Goal: Obtain resource: Download file/media

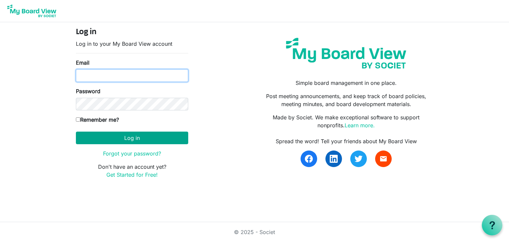
type input "jamesmgordon63@gmail.com"
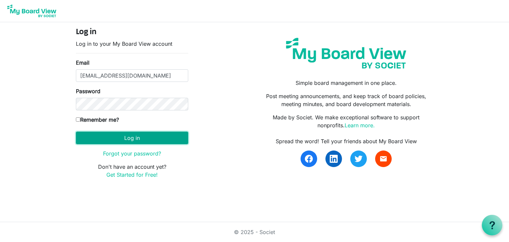
click at [140, 139] on button "Log in" at bounding box center [132, 137] width 112 height 13
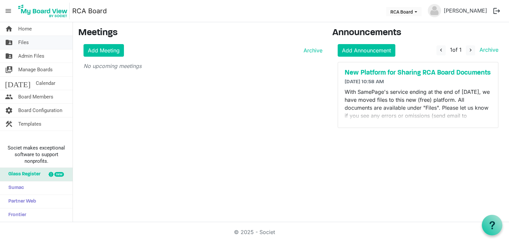
click at [24, 41] on span "Files" at bounding box center [23, 42] width 11 height 13
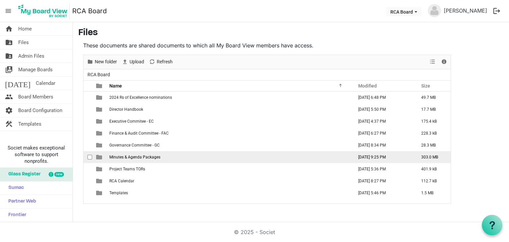
click at [142, 155] on span "Minutes & Agenda Packages" at bounding box center [134, 157] width 51 height 5
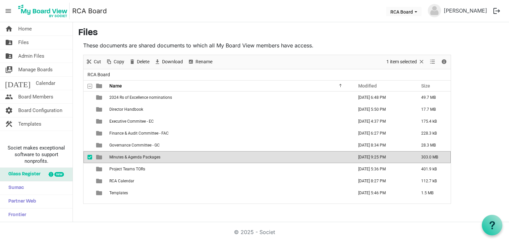
click at [142, 155] on span "Minutes & Agenda Packages" at bounding box center [134, 157] width 51 height 5
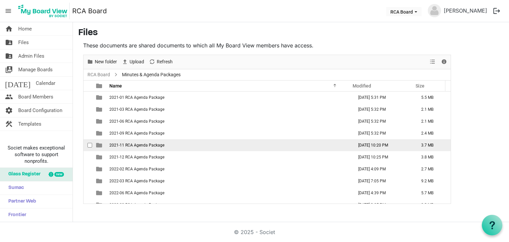
click at [147, 145] on span "2021-11 RCA Agenda Package" at bounding box center [136, 145] width 55 height 5
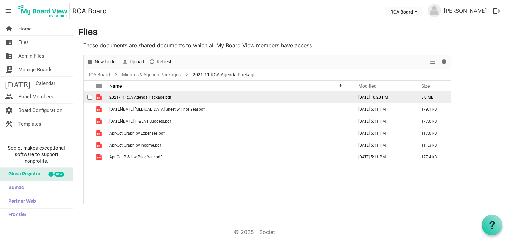
click at [149, 96] on span "2021-11 RCA Agenda Package.pdf" at bounding box center [140, 97] width 62 height 5
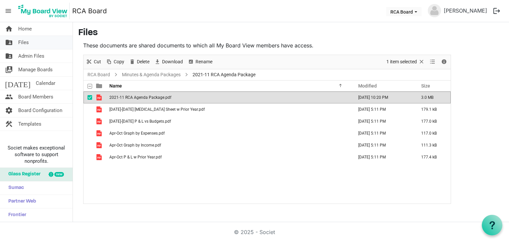
click at [20, 42] on span "Files" at bounding box center [23, 42] width 11 height 13
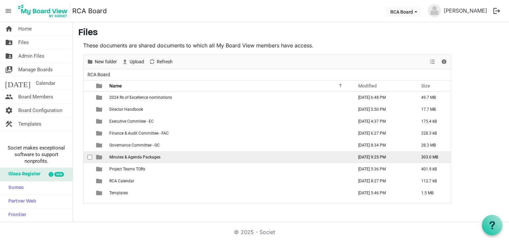
click at [129, 157] on span "Minutes & Agenda Packages" at bounding box center [134, 157] width 51 height 5
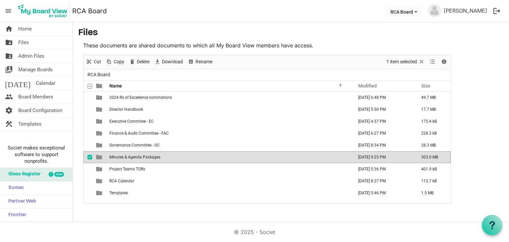
click at [129, 157] on span "Minutes & Agenda Packages" at bounding box center [134, 157] width 51 height 5
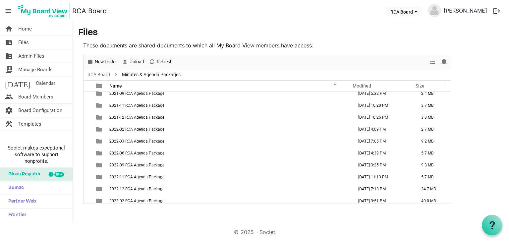
scroll to position [53, 0]
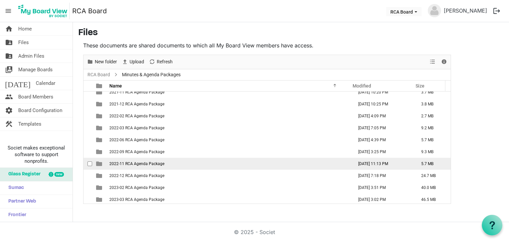
click at [155, 161] on span "2022-11 RCA Agenda Package" at bounding box center [136, 163] width 55 height 5
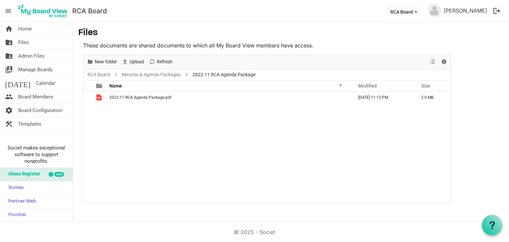
scroll to position [0, 0]
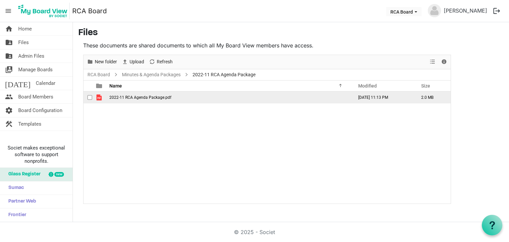
click at [143, 95] on span "2022-11 RCA Agenda Package.pdf" at bounding box center [140, 97] width 62 height 5
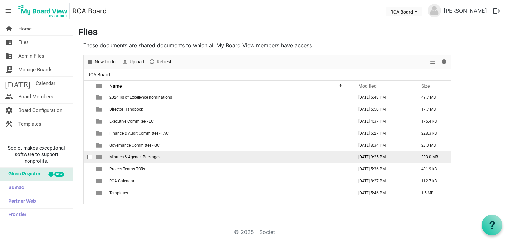
click at [140, 157] on span "Minutes & Agenda Packages" at bounding box center [134, 157] width 51 height 5
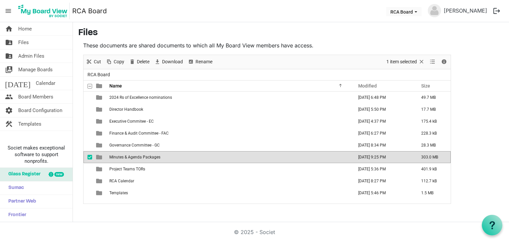
click at [140, 157] on span "Minutes & Agenda Packages" at bounding box center [134, 157] width 51 height 5
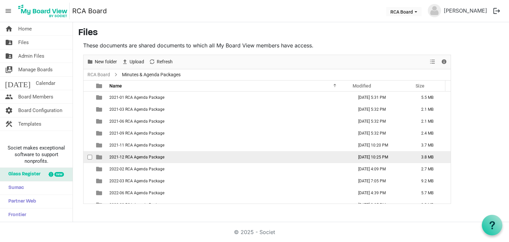
click at [137, 155] on span "2021-12 RCA Agenda Package" at bounding box center [136, 157] width 55 height 5
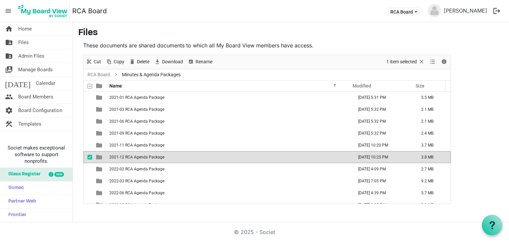
click at [137, 155] on span "2021-12 RCA Agenda Package" at bounding box center [136, 157] width 55 height 5
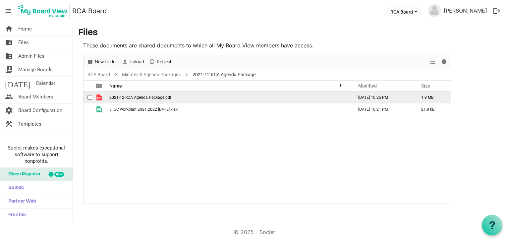
click at [140, 94] on td "2021-12 RCA Agenda Package.pdf" at bounding box center [229, 97] width 244 height 12
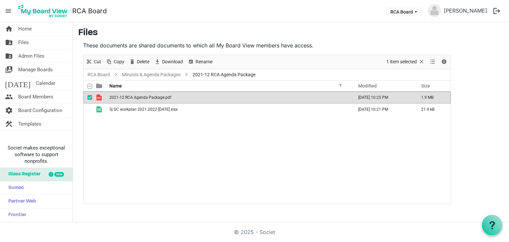
click at [140, 94] on td "2021-12 RCA Agenda Package.pdf" at bounding box center [229, 97] width 244 height 12
click at [22, 39] on span "Files" at bounding box center [23, 42] width 11 height 13
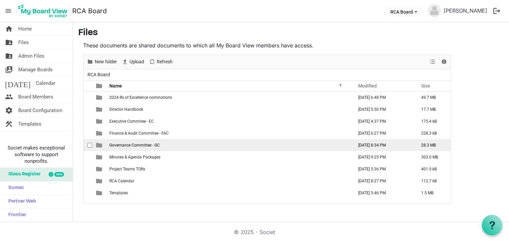
click at [122, 143] on span "Governance Committee - GC" at bounding box center [134, 145] width 50 height 5
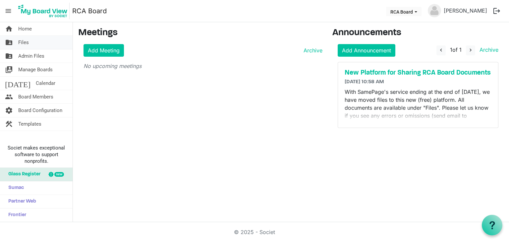
click at [26, 41] on span "Files" at bounding box center [23, 42] width 11 height 13
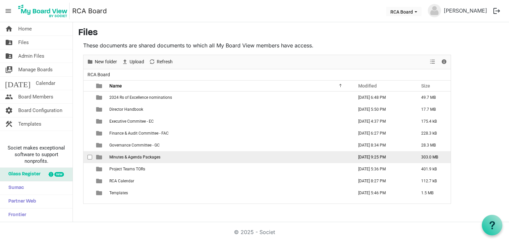
click at [128, 155] on span "Minutes & Agenda Packages" at bounding box center [134, 157] width 51 height 5
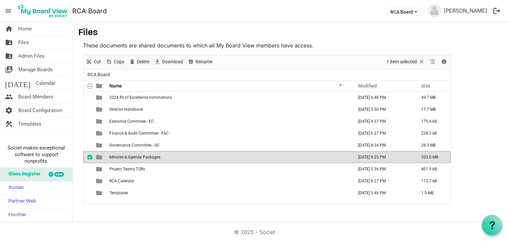
click at [128, 155] on span "Minutes & Agenda Packages" at bounding box center [134, 157] width 51 height 5
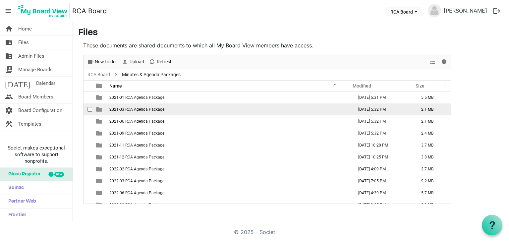
click at [134, 108] on span "2021-03 RCA Agenda Package" at bounding box center [136, 109] width 55 height 5
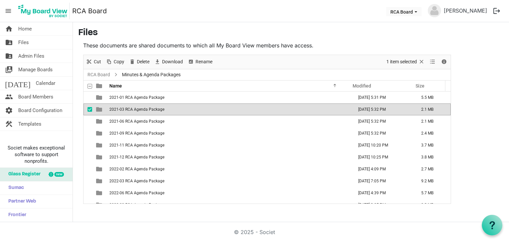
click at [134, 108] on span "2021-03 RCA Agenda Package" at bounding box center [136, 109] width 55 height 5
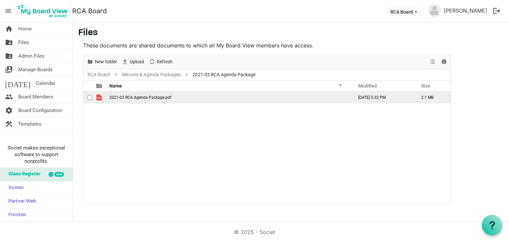
click at [133, 97] on span "2021-03 RCA Agenda Package.pdf" at bounding box center [140, 97] width 62 height 5
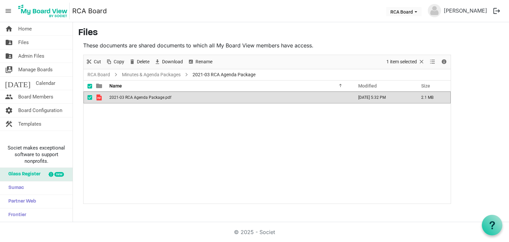
click at [133, 97] on span "2021-03 RCA Agenda Package.pdf" at bounding box center [140, 97] width 62 height 5
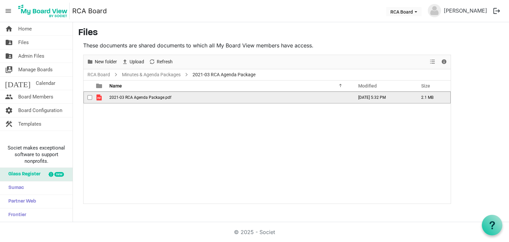
click at [133, 97] on span "2021-03 RCA Agenda Package.pdf" at bounding box center [140, 97] width 62 height 5
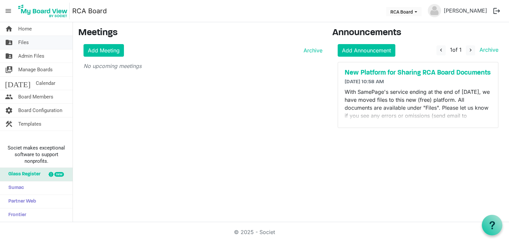
click at [24, 41] on span "Files" at bounding box center [23, 42] width 11 height 13
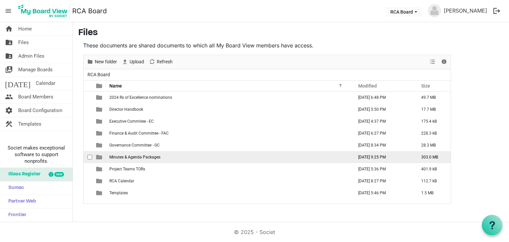
click at [128, 155] on span "Minutes & Agenda Packages" at bounding box center [134, 157] width 51 height 5
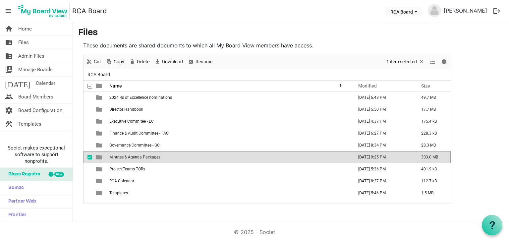
click at [128, 155] on span "Minutes & Agenda Packages" at bounding box center [134, 157] width 51 height 5
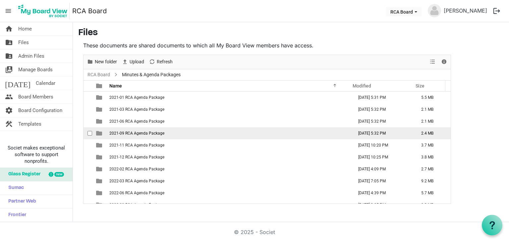
click at [137, 133] on span "2021-09 RCA Agenda Package" at bounding box center [136, 133] width 55 height 5
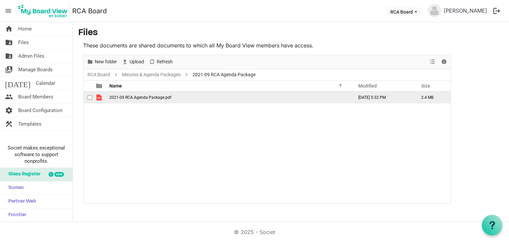
click at [136, 97] on span "2021-09 RCA Agenda Package.pdf" at bounding box center [140, 97] width 62 height 5
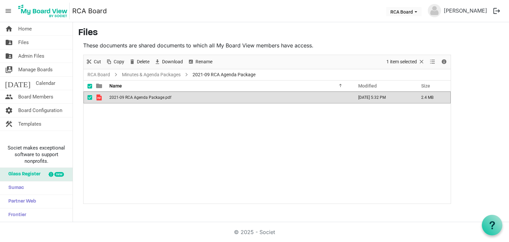
click at [136, 97] on span "2021-09 RCA Agenda Package.pdf" at bounding box center [140, 97] width 62 height 5
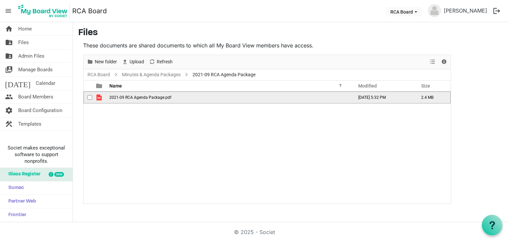
click at [136, 97] on span "2021-09 RCA Agenda Package.pdf" at bounding box center [140, 97] width 62 height 5
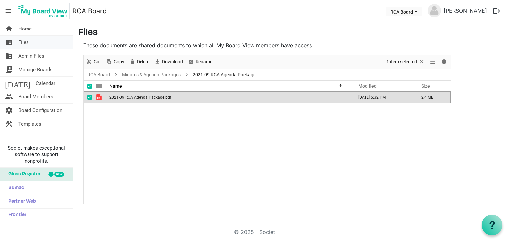
click at [20, 42] on span "Files" at bounding box center [23, 42] width 11 height 13
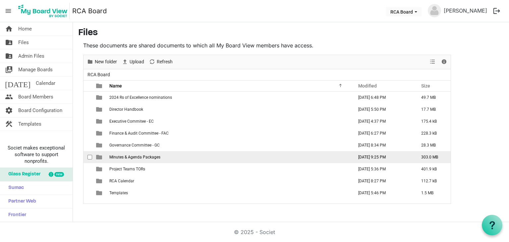
click at [136, 157] on span "Minutes & Agenda Packages" at bounding box center [134, 157] width 51 height 5
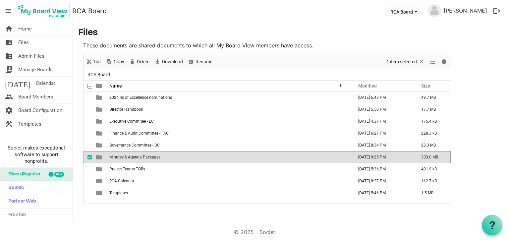
click at [136, 157] on span "Minutes & Agenda Packages" at bounding box center [134, 157] width 51 height 5
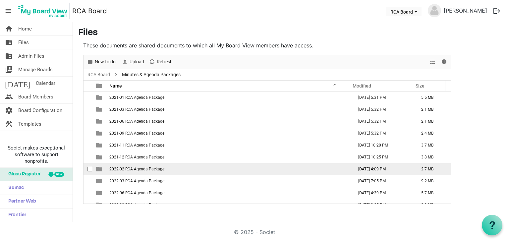
click at [136, 171] on td "2022-02 RCA Agenda Package" at bounding box center [229, 169] width 244 height 12
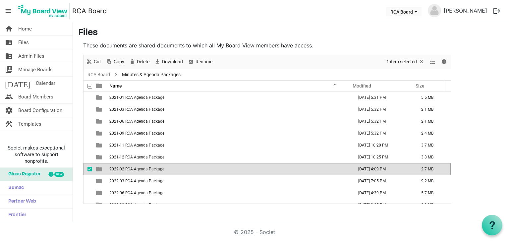
click at [136, 171] on td "2022-02 RCA Agenda Package" at bounding box center [229, 169] width 244 height 12
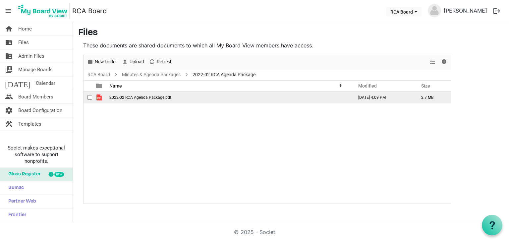
click at [146, 94] on td "2022-02 RCA Agenda Package.pdf" at bounding box center [229, 97] width 244 height 12
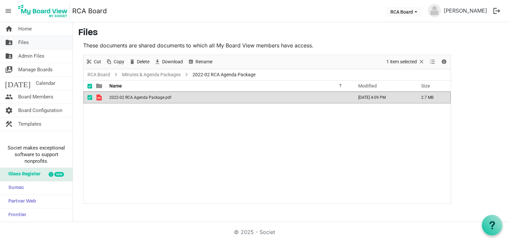
click at [22, 41] on span "Files" at bounding box center [23, 42] width 11 height 13
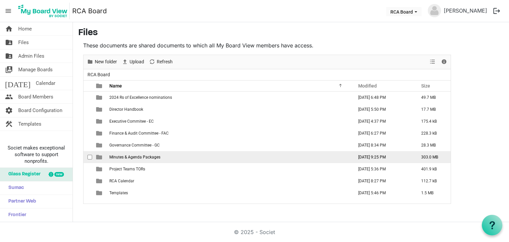
click at [141, 155] on span "Minutes & Agenda Packages" at bounding box center [134, 157] width 51 height 5
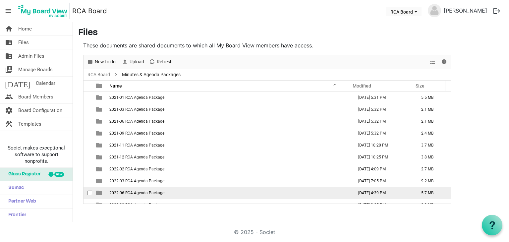
click at [138, 191] on span "2022-06 RCA Agenda Package" at bounding box center [136, 192] width 55 height 5
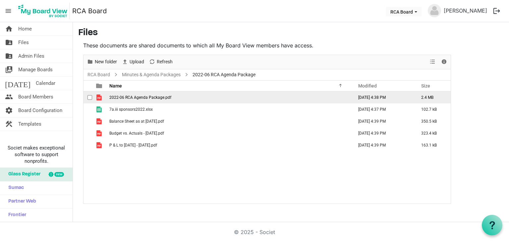
click at [143, 96] on span "2022-06 RCA Agenda Package.pdf" at bounding box center [140, 97] width 62 height 5
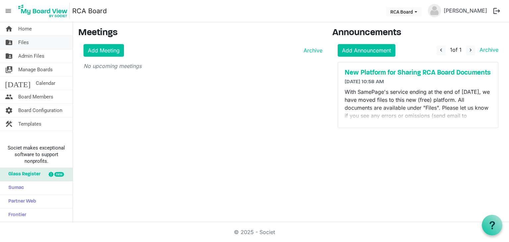
click at [23, 41] on span "Files" at bounding box center [23, 42] width 11 height 13
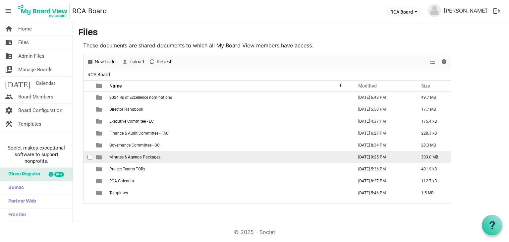
click at [128, 156] on span "Minutes & Agenda Packages" at bounding box center [134, 157] width 51 height 5
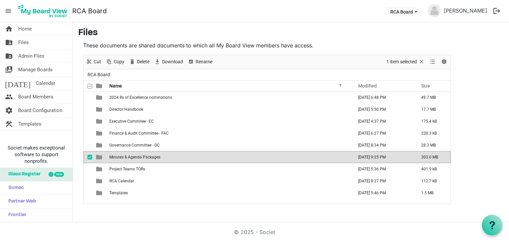
click at [128, 156] on span "Minutes & Agenda Packages" at bounding box center [134, 157] width 51 height 5
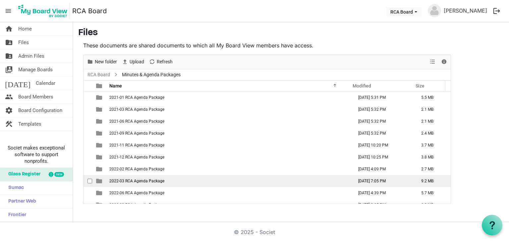
click at [150, 180] on span "2022-03 RCA Agenda Package" at bounding box center [136, 180] width 55 height 5
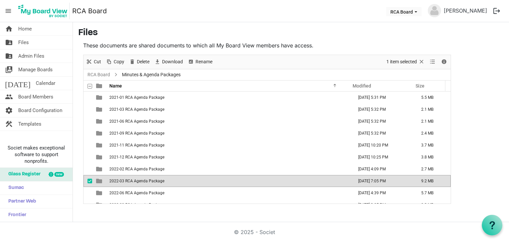
click at [150, 180] on span "2022-03 RCA Agenda Package" at bounding box center [136, 180] width 55 height 5
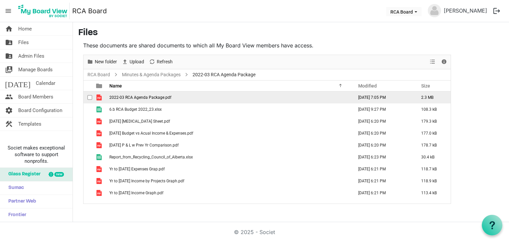
click at [143, 96] on span "2022-03 RCA Agenda Package.pdf" at bounding box center [140, 97] width 62 height 5
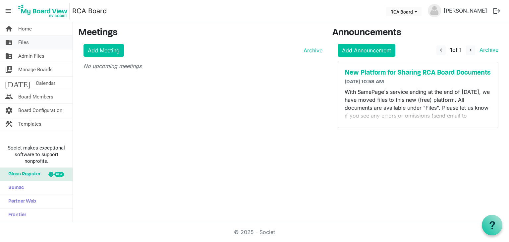
click at [25, 43] on span "Files" at bounding box center [23, 42] width 11 height 13
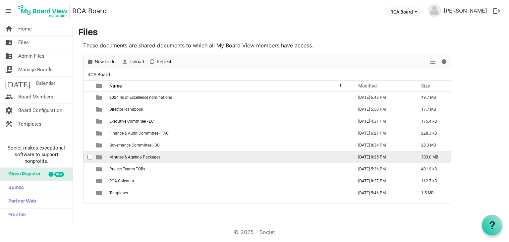
click at [119, 153] on td "Minutes & Agenda Packages" at bounding box center [229, 157] width 244 height 12
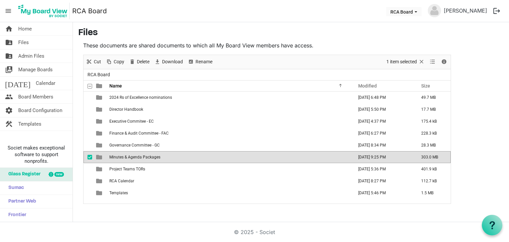
click at [119, 153] on td "Minutes & Agenda Packages" at bounding box center [229, 157] width 244 height 12
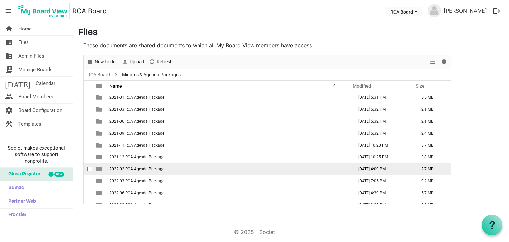
click at [140, 168] on span "2022-02 RCA Agenda Package" at bounding box center [136, 169] width 55 height 5
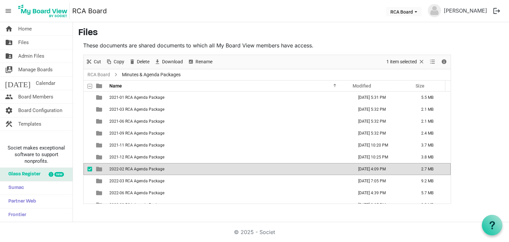
click at [140, 168] on span "2022-02 RCA Agenda Package" at bounding box center [136, 169] width 55 height 5
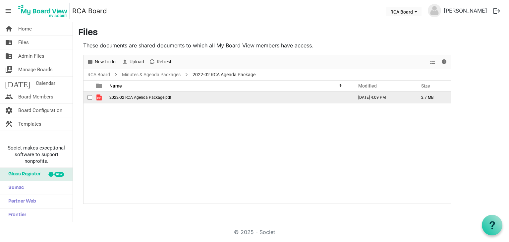
click at [139, 98] on span "2022-02 RCA Agenda Package.pdf" at bounding box center [140, 97] width 62 height 5
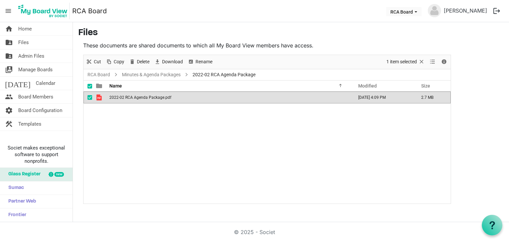
click at [139, 98] on span "2022-02 RCA Agenda Package.pdf" at bounding box center [140, 97] width 62 height 5
click at [23, 41] on span "Files" at bounding box center [23, 42] width 11 height 13
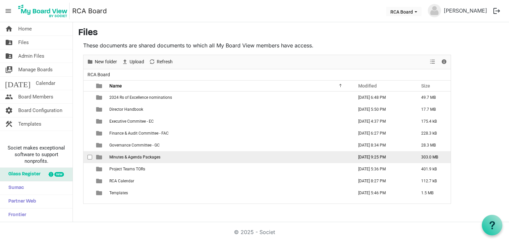
click at [123, 156] on span "Minutes & Agenda Packages" at bounding box center [134, 157] width 51 height 5
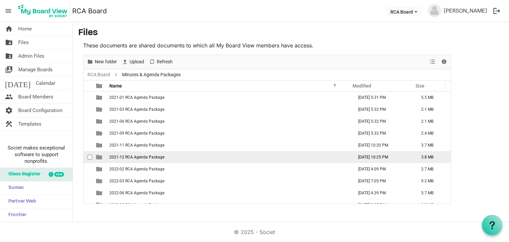
click at [144, 157] on span "2021-12 RCA Agenda Package" at bounding box center [136, 157] width 55 height 5
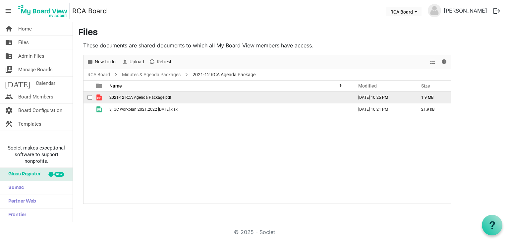
click at [142, 99] on span "2021-12 RCA Agenda Package.pdf" at bounding box center [140, 97] width 62 height 5
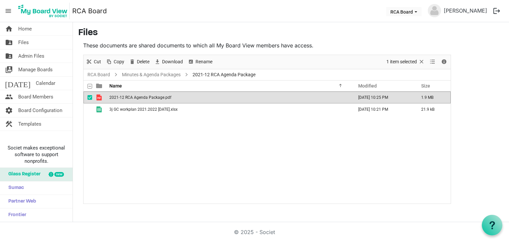
click at [142, 99] on span "2021-12 RCA Agenda Package.pdf" at bounding box center [140, 97] width 62 height 5
click at [22, 40] on span "Files" at bounding box center [23, 42] width 11 height 13
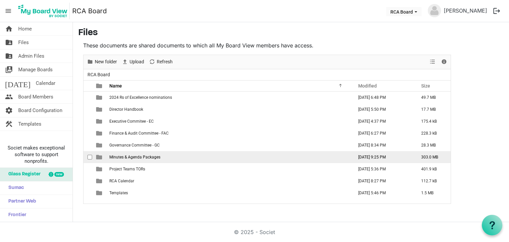
click at [123, 155] on span "Minutes & Agenda Packages" at bounding box center [134, 157] width 51 height 5
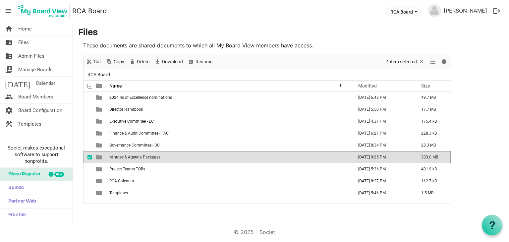
click at [123, 155] on span "Minutes & Agenda Packages" at bounding box center [134, 157] width 51 height 5
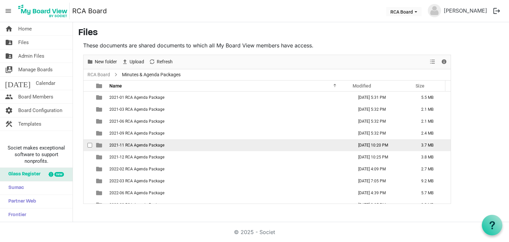
click at [138, 141] on td "2021-11 RCA Agenda Package" at bounding box center [229, 145] width 244 height 12
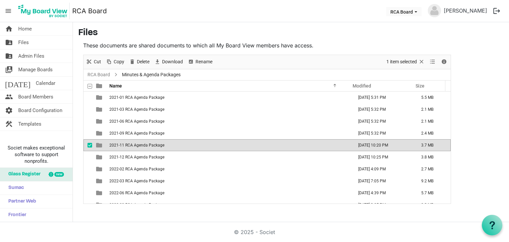
click at [138, 141] on td "2021-11 RCA Agenda Package" at bounding box center [229, 145] width 244 height 12
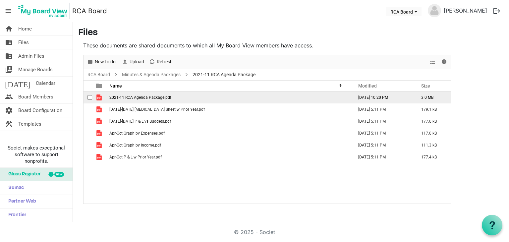
click at [155, 97] on span "2021-11 RCA Agenda Package.pdf" at bounding box center [140, 97] width 62 height 5
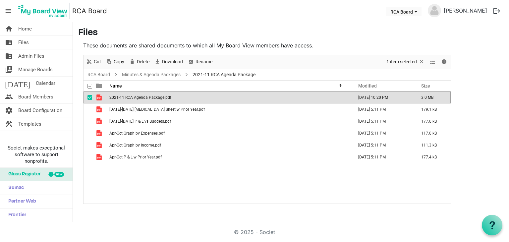
click at [155, 97] on span "2021-11 RCA Agenda Package.pdf" at bounding box center [140, 97] width 62 height 5
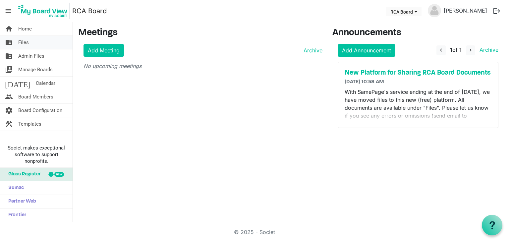
click at [20, 42] on span "Files" at bounding box center [23, 42] width 11 height 13
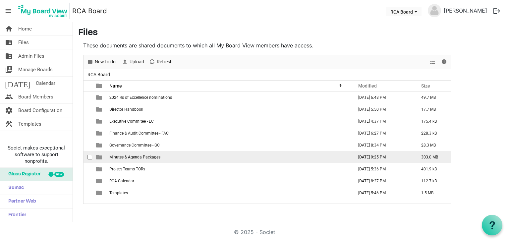
click at [122, 154] on td "Minutes & Agenda Packages" at bounding box center [229, 157] width 244 height 12
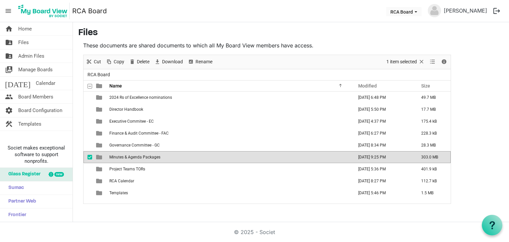
click at [122, 154] on td "Minutes & Agenda Packages" at bounding box center [229, 157] width 244 height 12
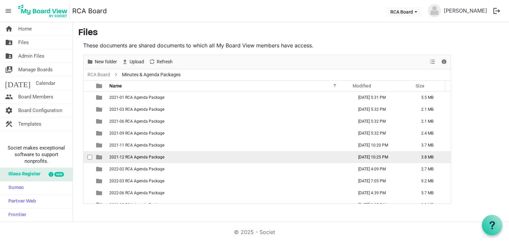
click at [157, 156] on span "2021-12 RCA Agenda Package" at bounding box center [136, 157] width 55 height 5
